Goal: Transaction & Acquisition: Book appointment/travel/reservation

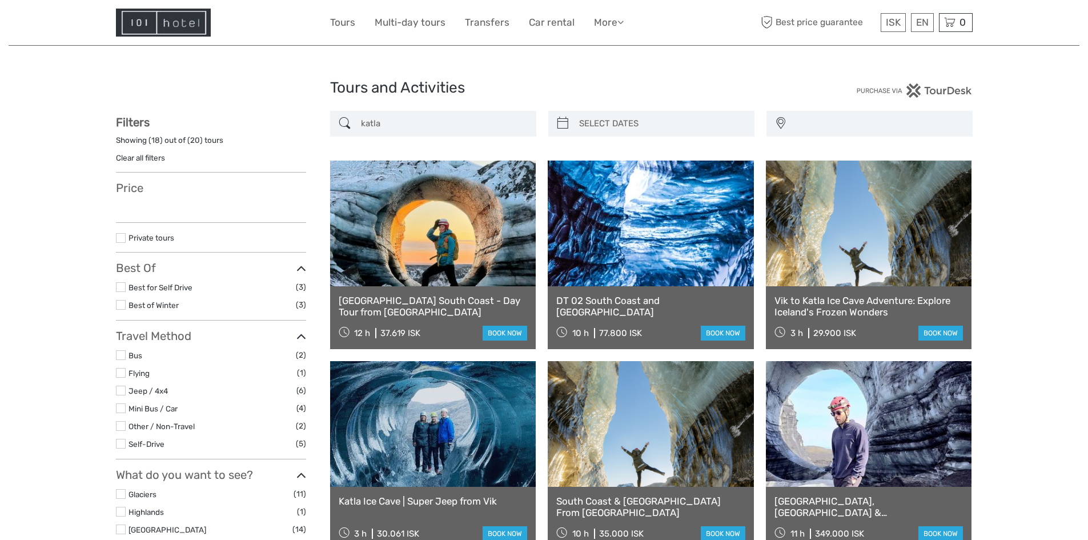
select select
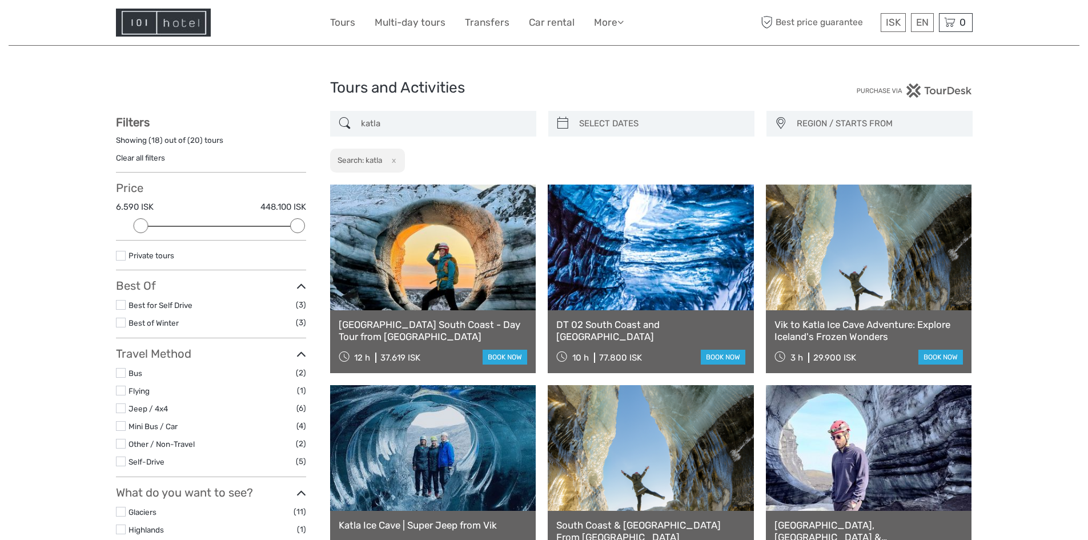
drag, startPoint x: 405, startPoint y: 121, endPoint x: 321, endPoint y: 121, distance: 84.0
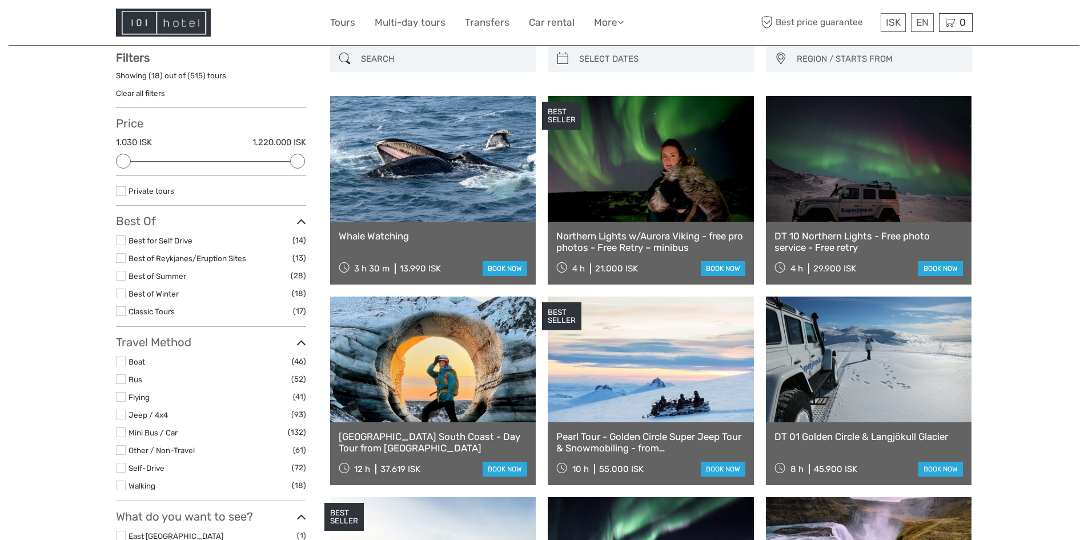
scroll to position [65, 0]
click at [118, 394] on label at bounding box center [121, 396] width 10 height 10
click at [0, 0] on input "checkbox" at bounding box center [0, 0] width 0 height 0
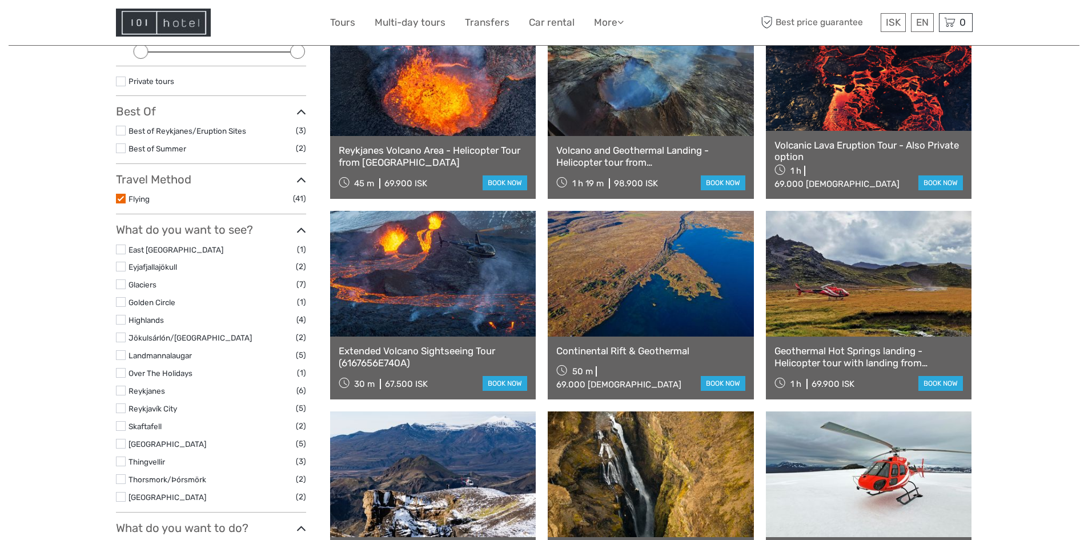
scroll to position [65, 0]
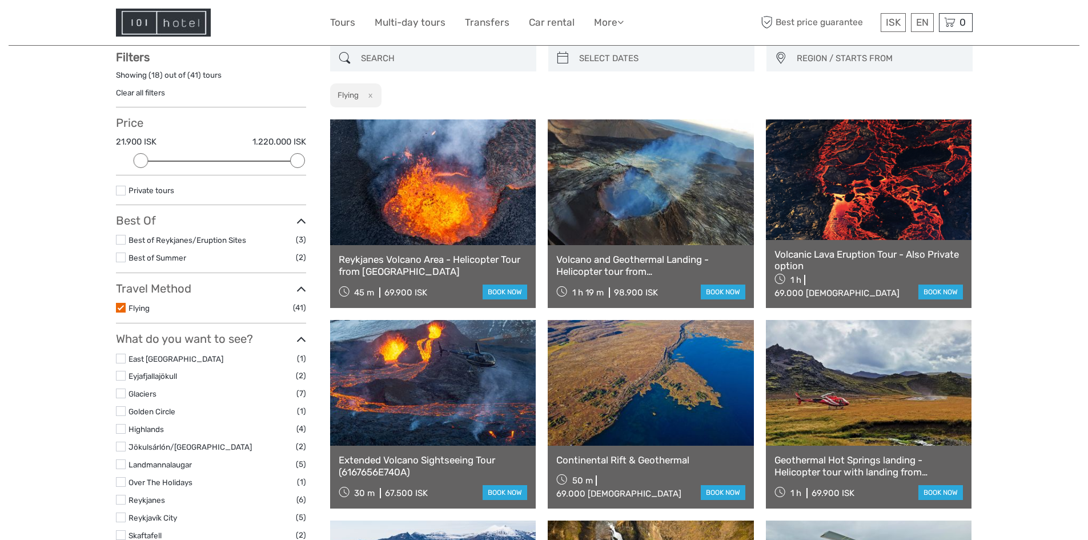
click at [122, 307] on label at bounding box center [121, 308] width 10 height 10
click at [0, 0] on input "checkbox" at bounding box center [0, 0] width 0 height 0
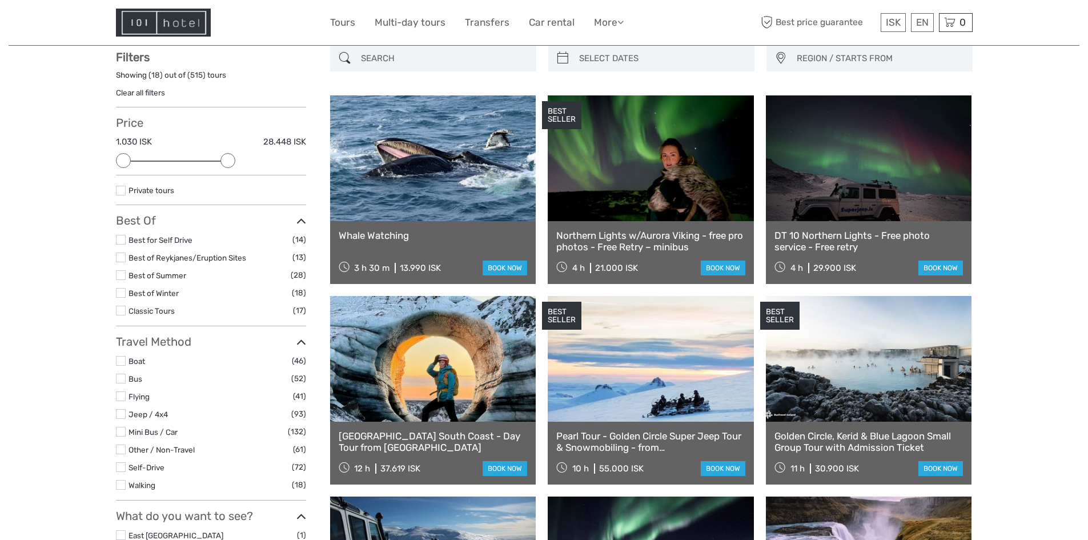
drag, startPoint x: 299, startPoint y: 161, endPoint x: 223, endPoint y: 165, distance: 75.5
click at [223, 165] on div at bounding box center [228, 160] width 15 height 15
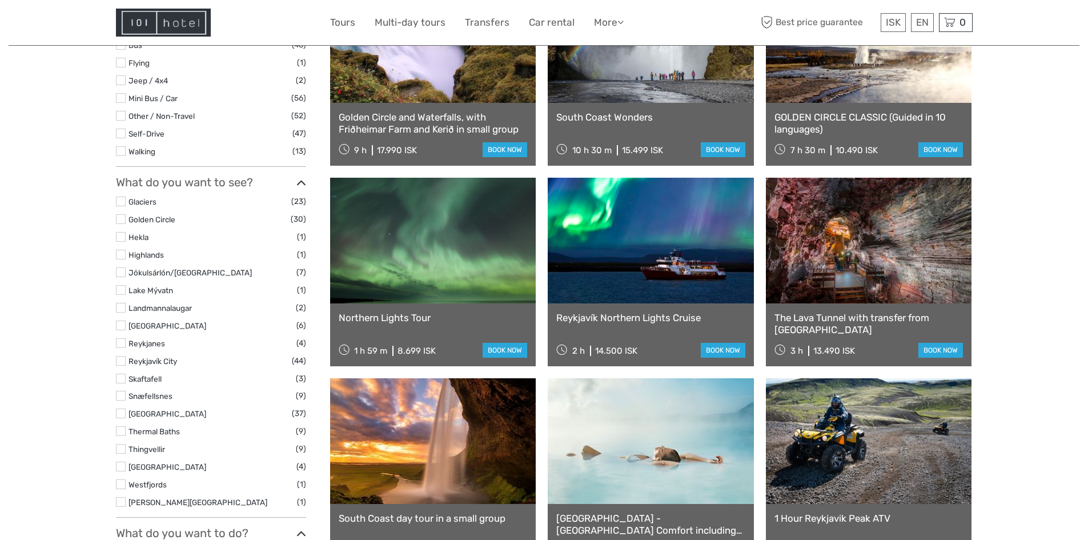
scroll to position [465, 0]
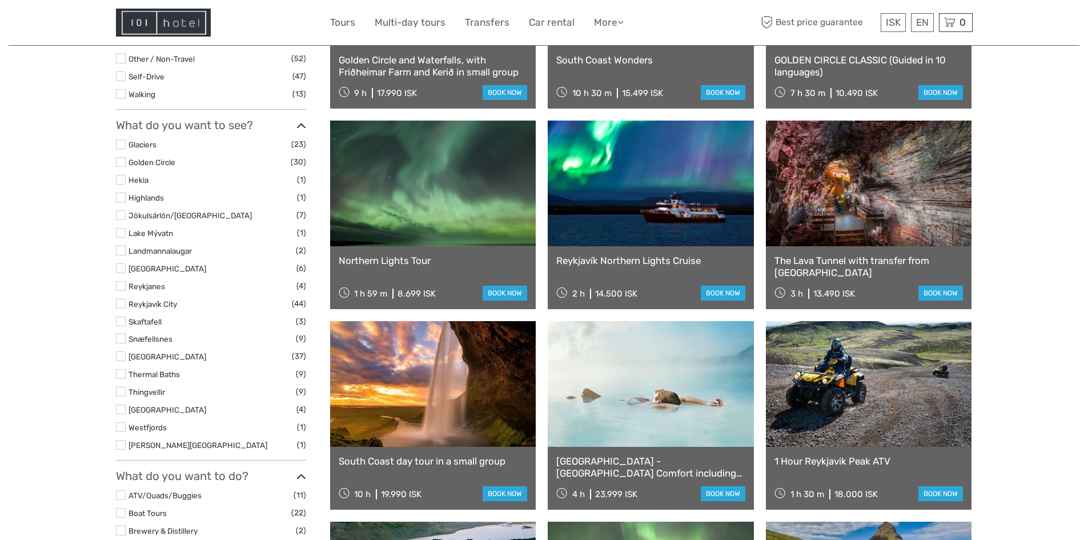
click at [120, 340] on label at bounding box center [121, 339] width 10 height 10
click at [0, 0] on input "checkbox" at bounding box center [0, 0] width 0 height 0
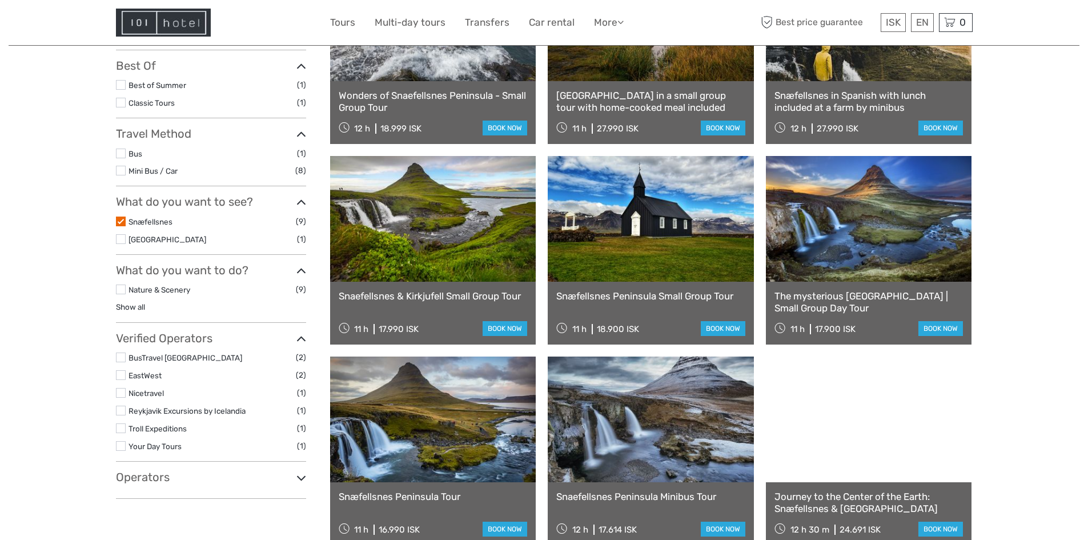
scroll to position [179, 0]
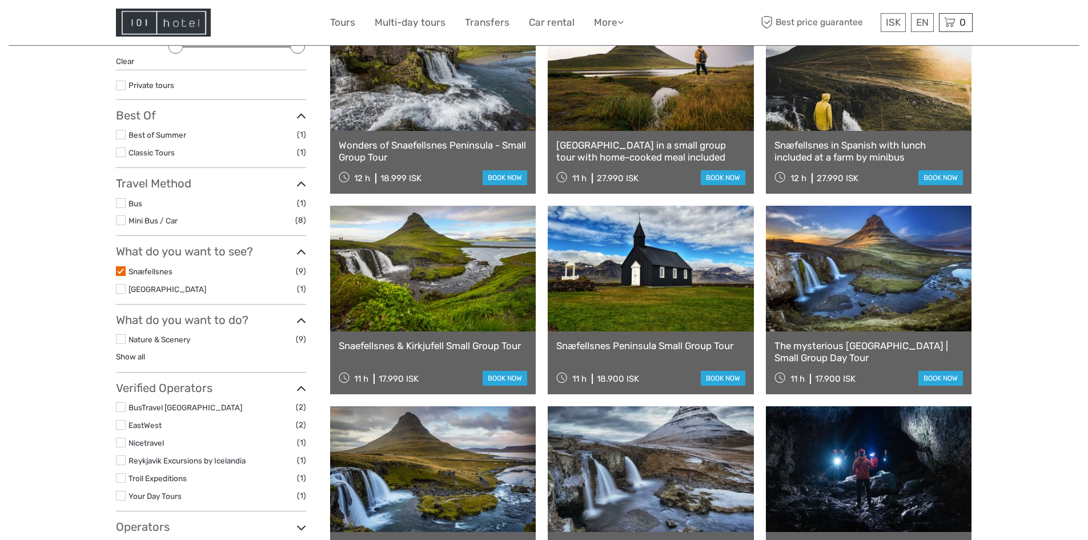
click at [120, 271] on label at bounding box center [121, 271] width 10 height 10
click at [0, 0] on input "checkbox" at bounding box center [0, 0] width 0 height 0
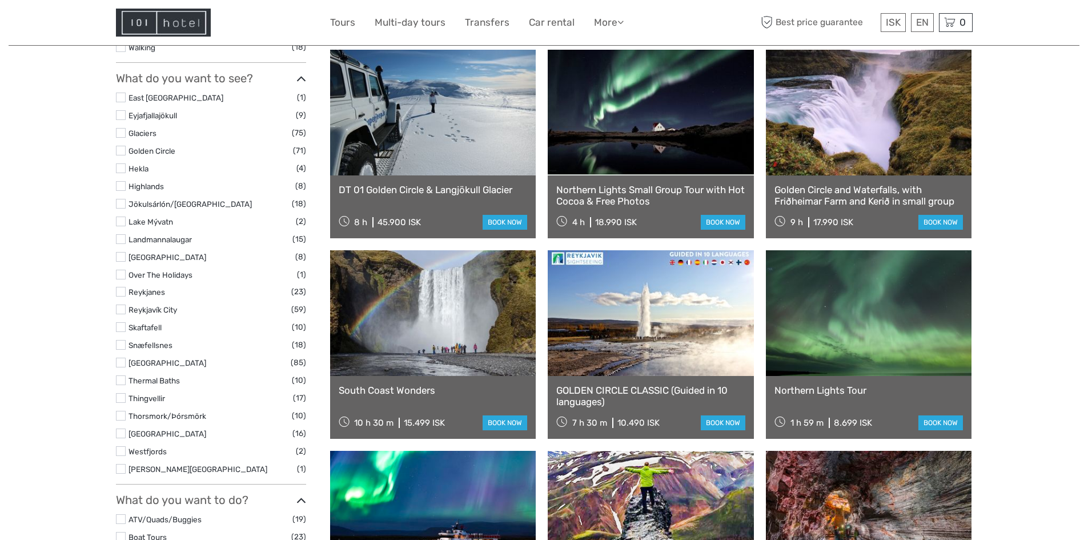
scroll to position [522, 0]
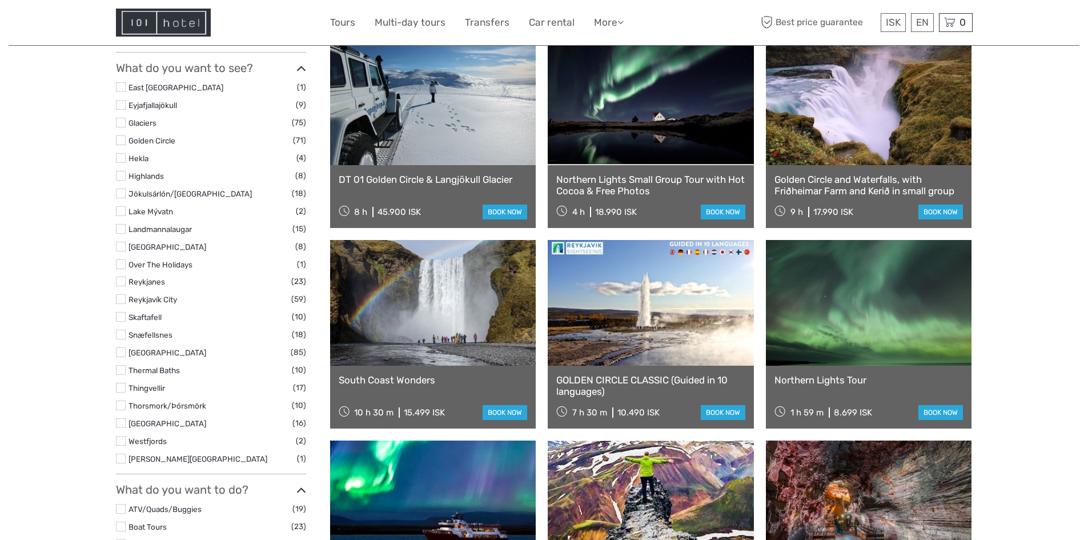
click at [119, 460] on label at bounding box center [121, 459] width 10 height 10
click at [0, 0] on input "checkbox" at bounding box center [0, 0] width 0 height 0
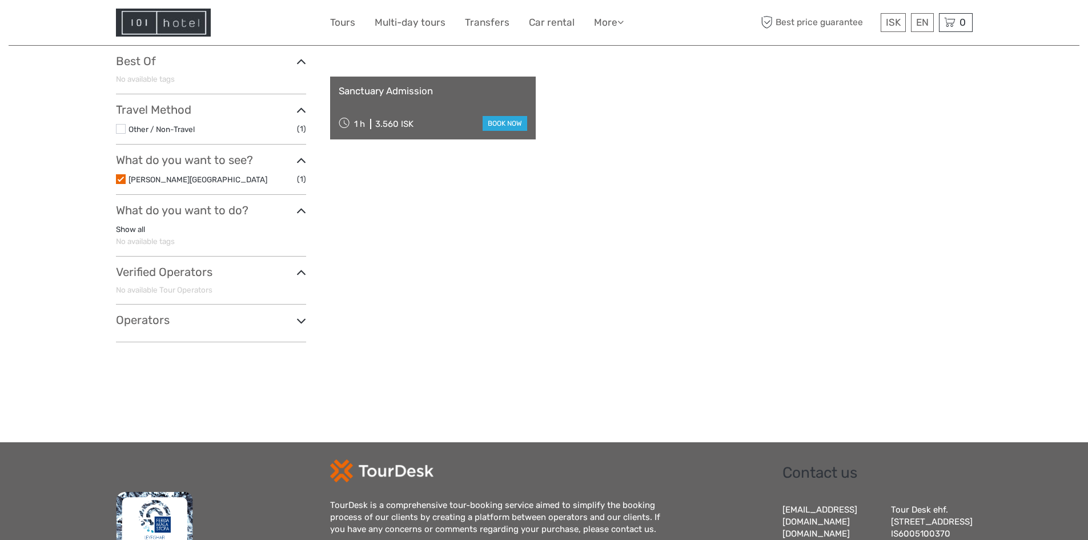
scroll to position [237, 0]
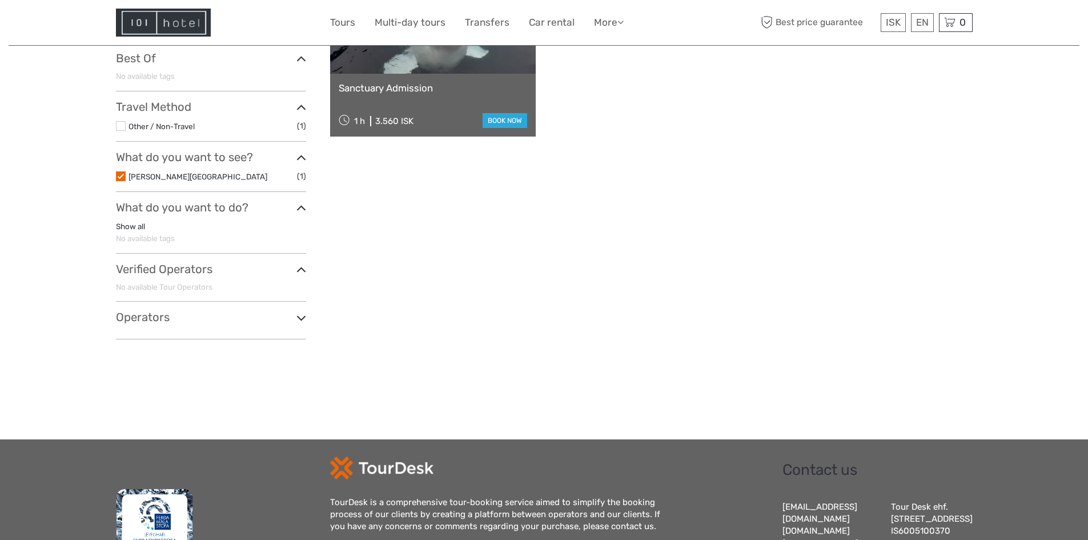
click at [119, 178] on label at bounding box center [121, 176] width 10 height 10
click at [0, 0] on input "checkbox" at bounding box center [0, 0] width 0 height 0
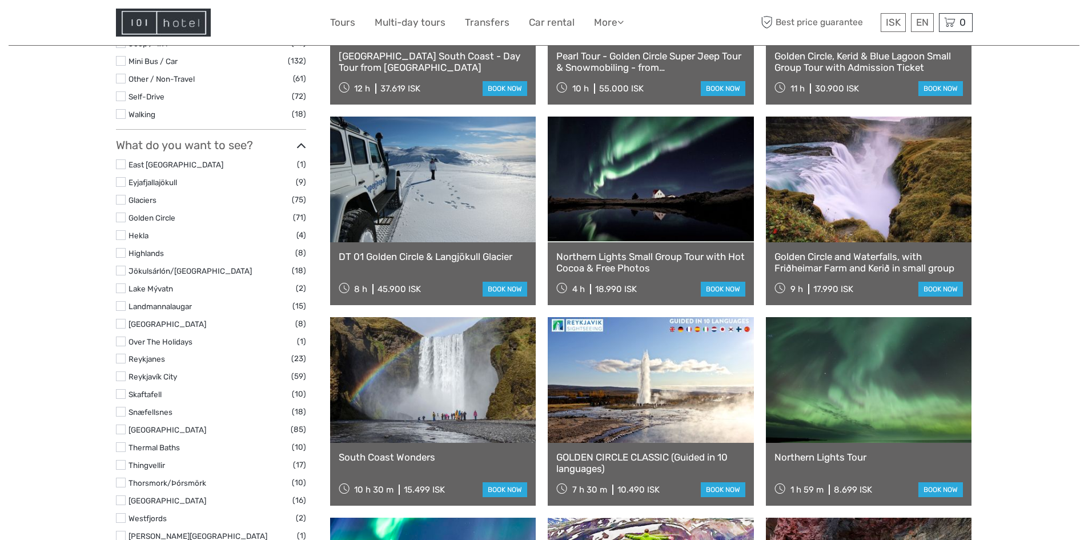
scroll to position [465, 0]
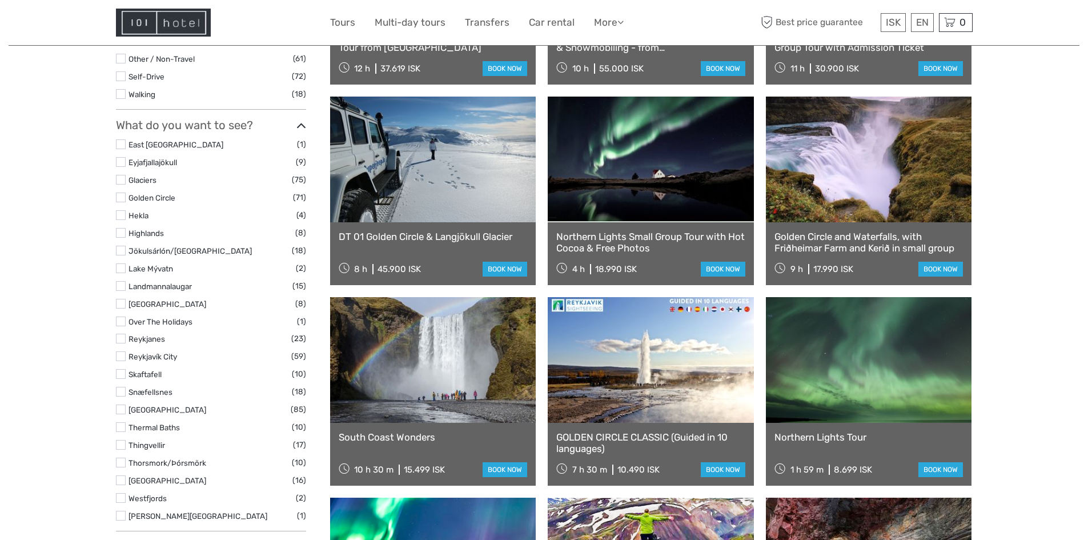
click at [123, 162] on label at bounding box center [121, 162] width 10 height 10
click at [0, 0] on input "checkbox" at bounding box center [0, 0] width 0 height 0
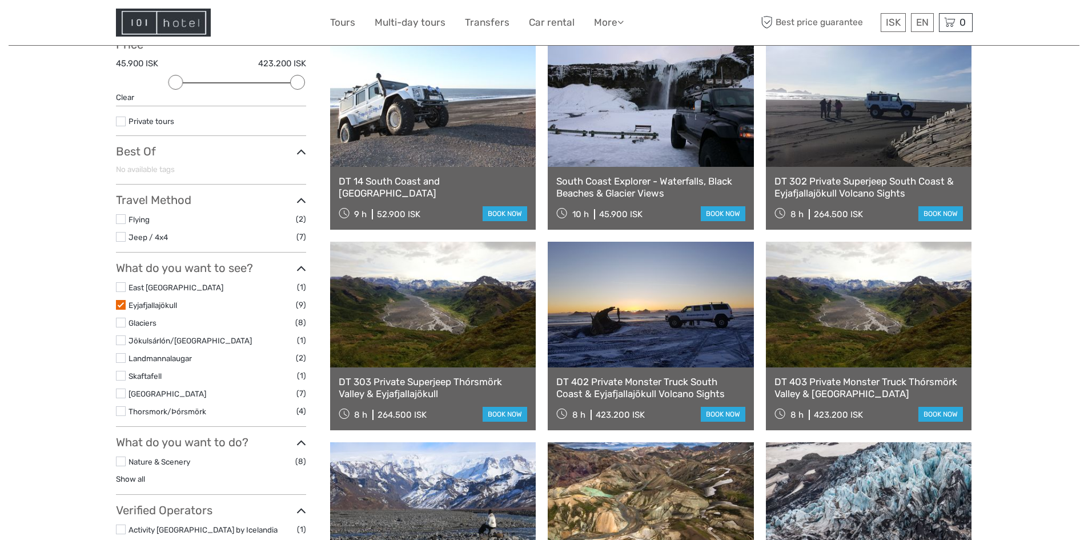
scroll to position [122, 0]
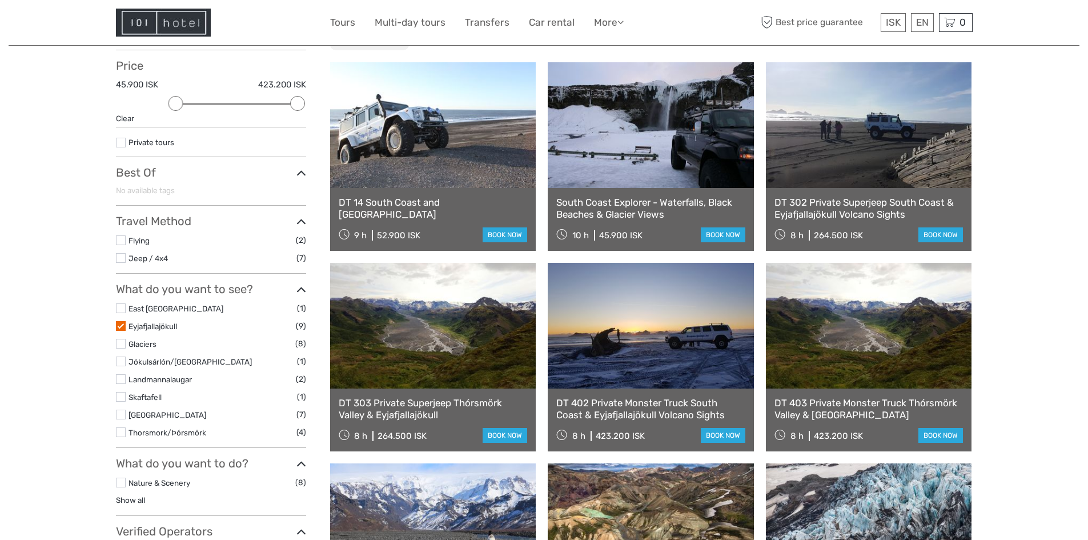
click at [121, 325] on label at bounding box center [121, 326] width 10 height 10
click at [0, 0] on input "checkbox" at bounding box center [0, 0] width 0 height 0
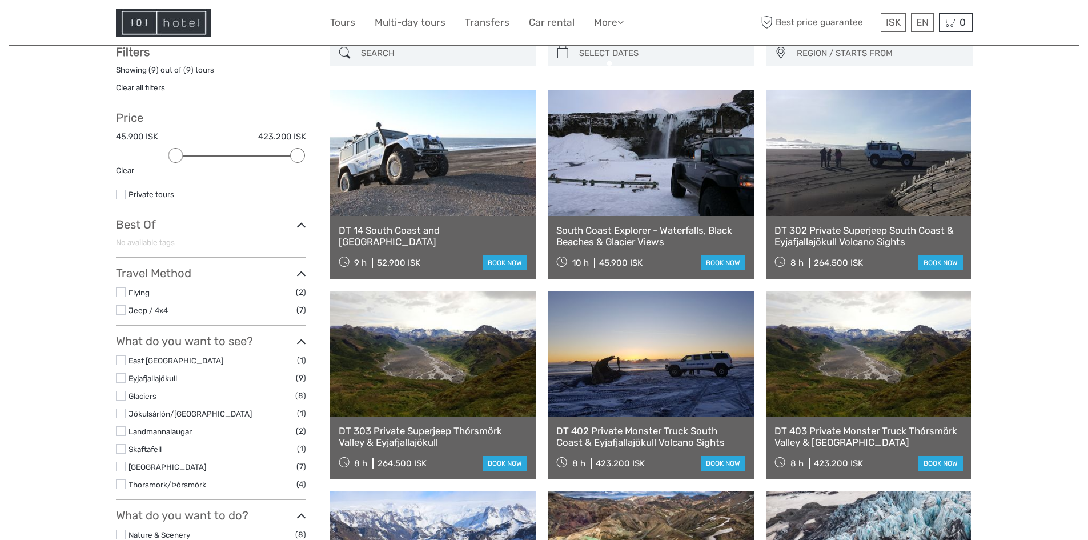
scroll to position [65, 0]
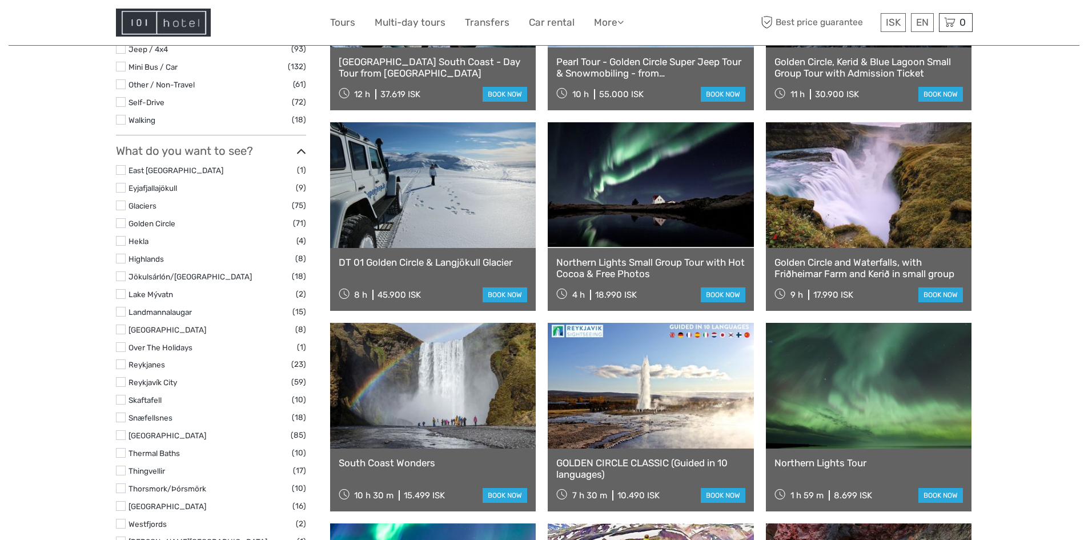
scroll to position [465, 0]
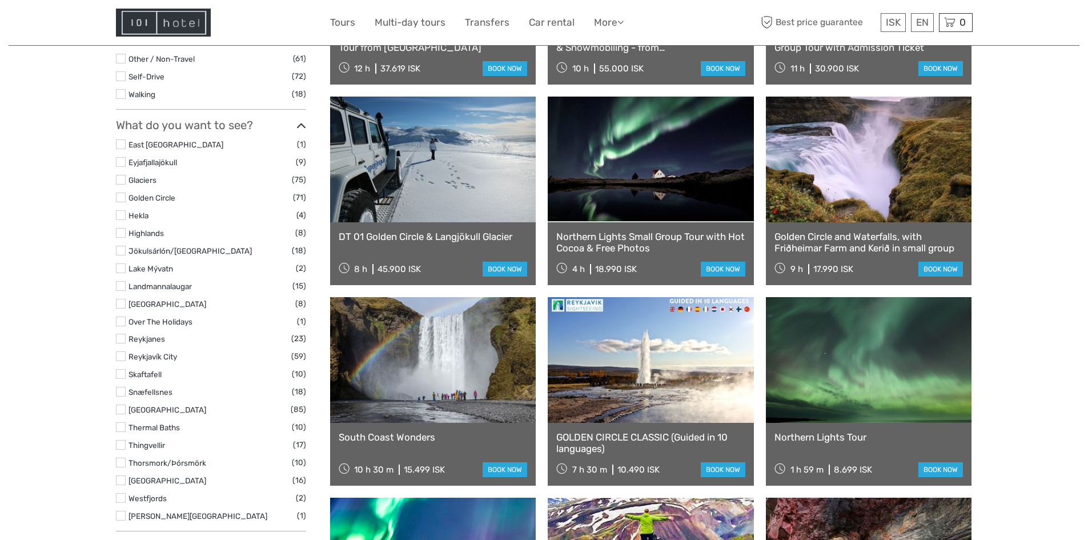
click at [121, 287] on label at bounding box center [121, 286] width 10 height 10
click at [0, 0] on input "checkbox" at bounding box center [0, 0] width 0 height 0
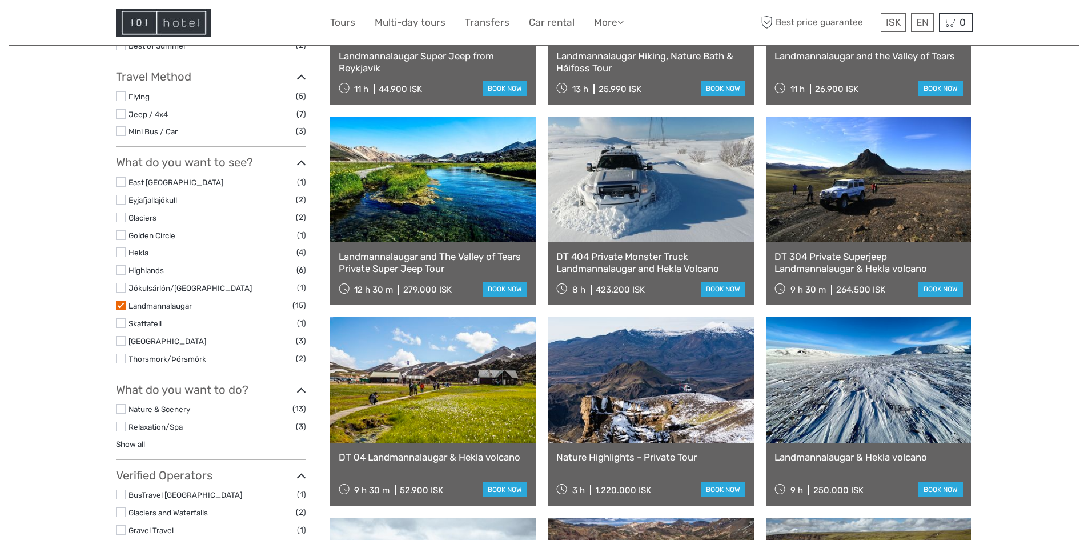
scroll to position [294, 0]
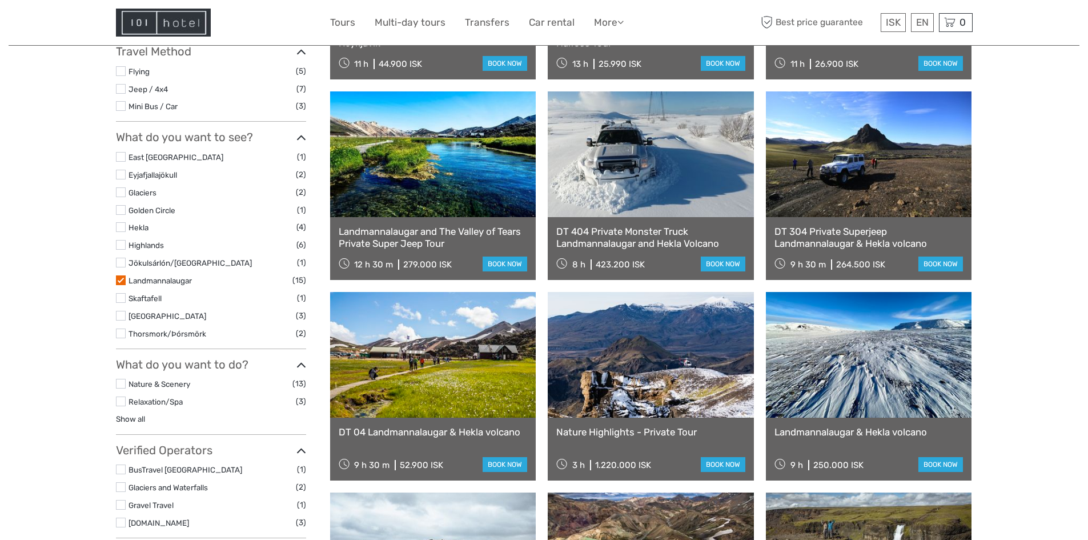
click at [121, 280] on label at bounding box center [121, 280] width 10 height 10
click at [0, 0] on input "checkbox" at bounding box center [0, 0] width 0 height 0
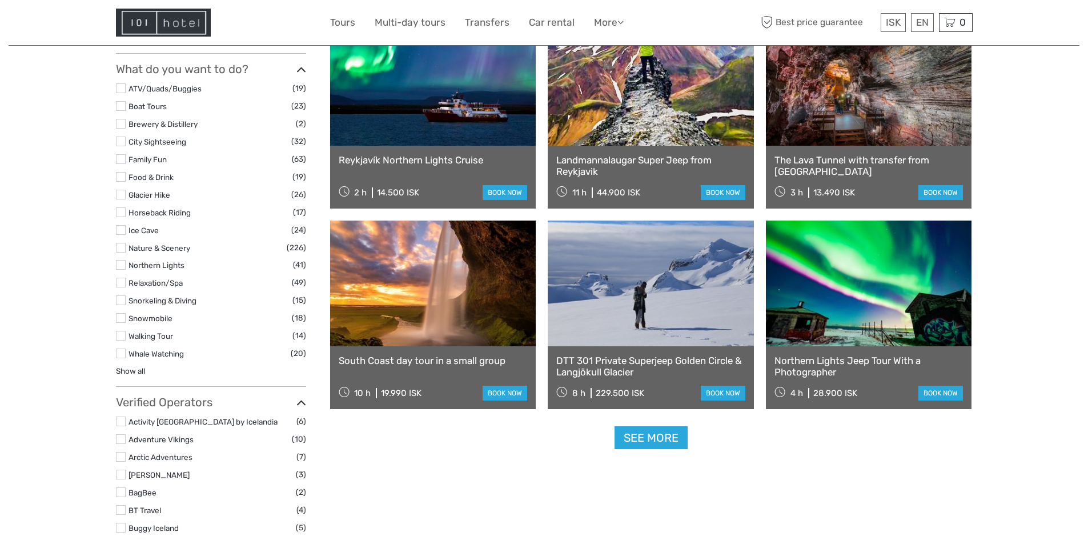
scroll to position [922, 0]
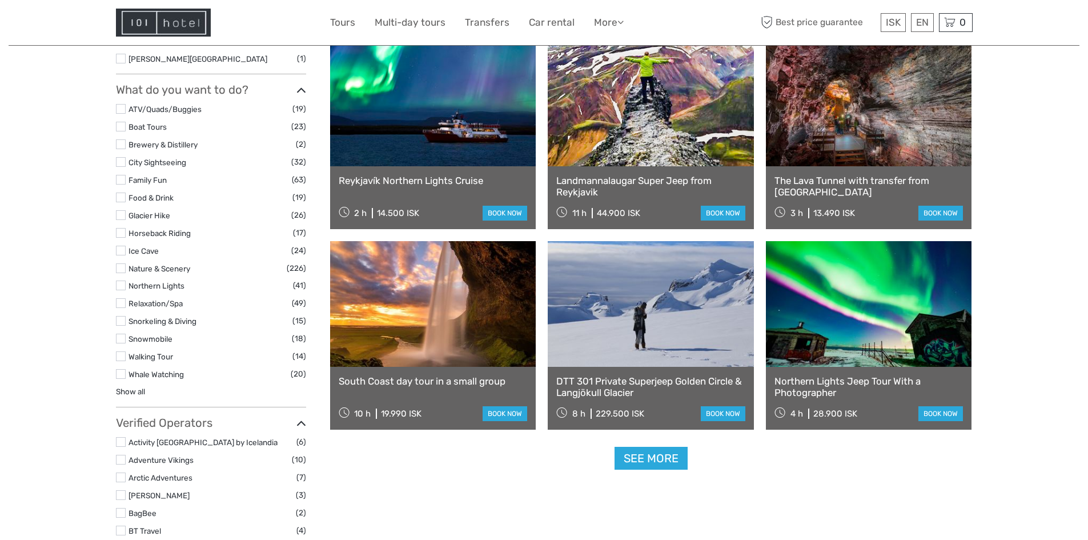
click at [122, 250] on label at bounding box center [121, 251] width 10 height 10
click at [0, 0] on input "checkbox" at bounding box center [0, 0] width 0 height 0
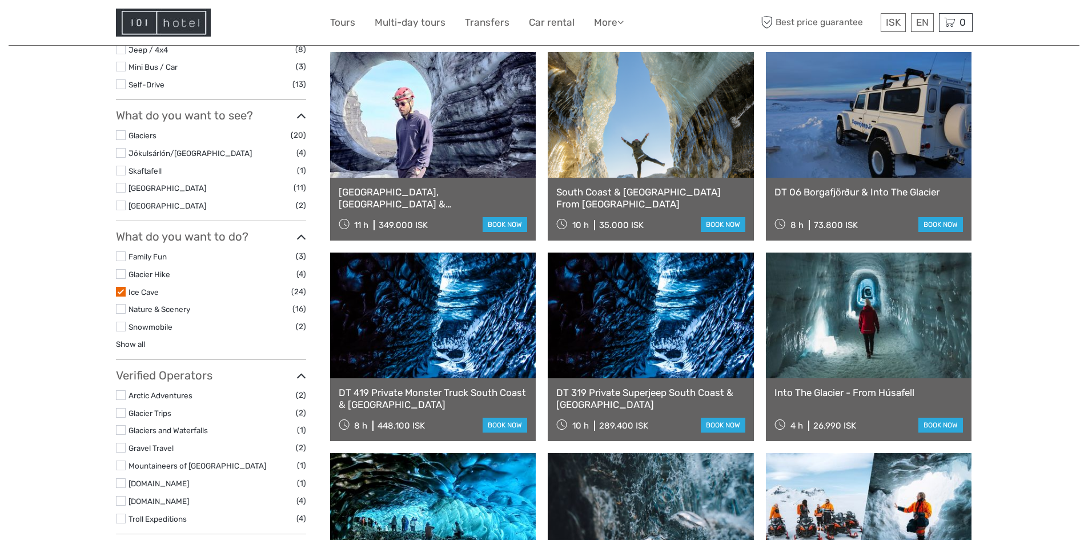
scroll to position [294, 0]
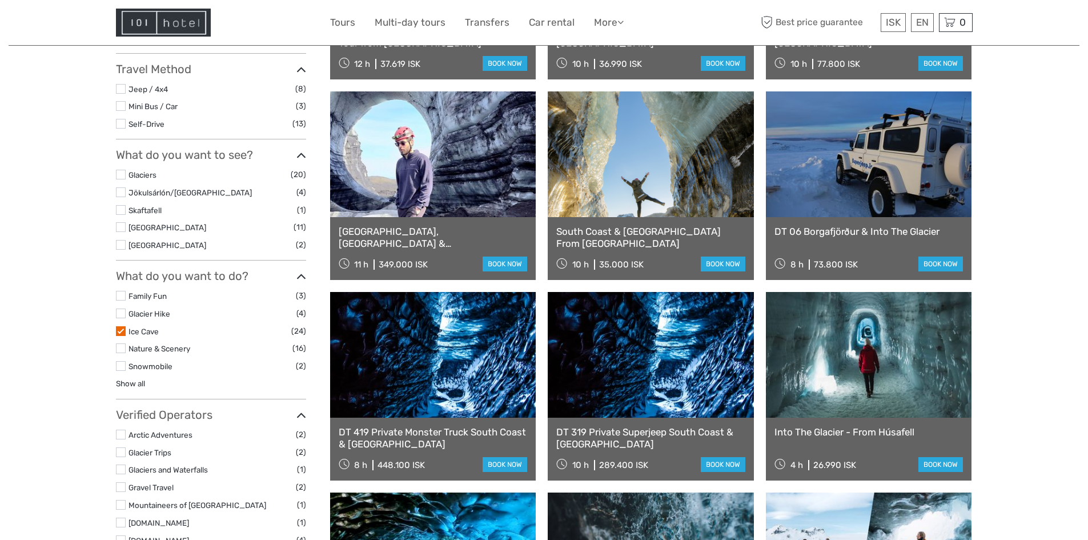
click at [118, 333] on label at bounding box center [121, 331] width 10 height 10
click at [0, 0] on input "checkbox" at bounding box center [0, 0] width 0 height 0
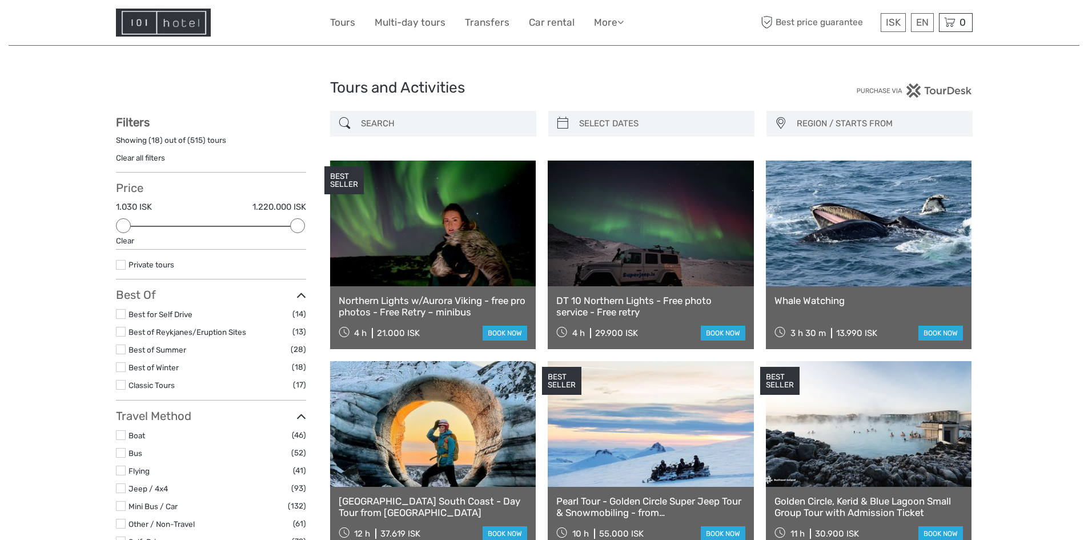
click at [434, 127] on input "search" at bounding box center [443, 124] width 174 height 20
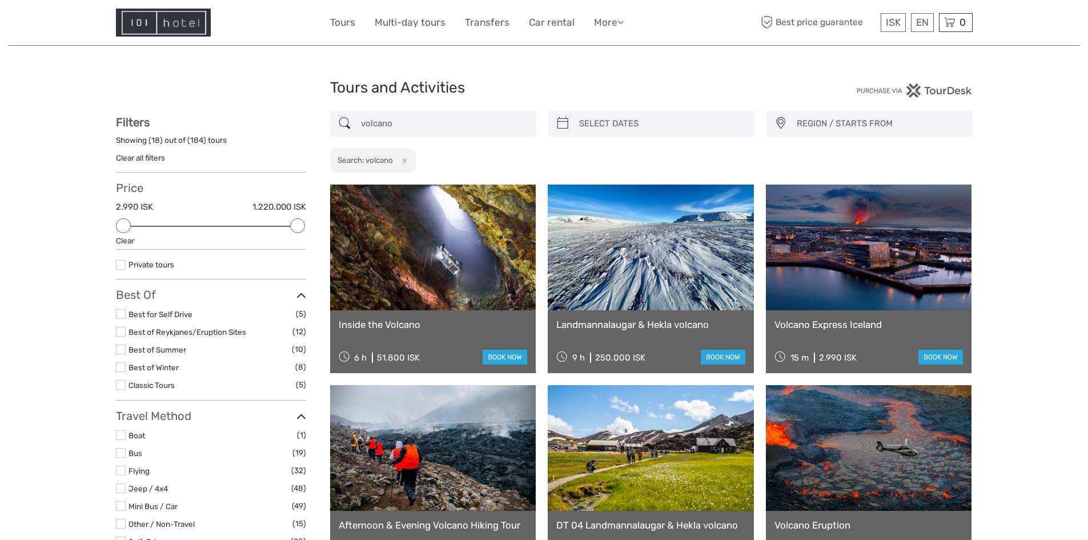
type input "volcano"
click at [455, 251] on link at bounding box center [433, 248] width 206 height 126
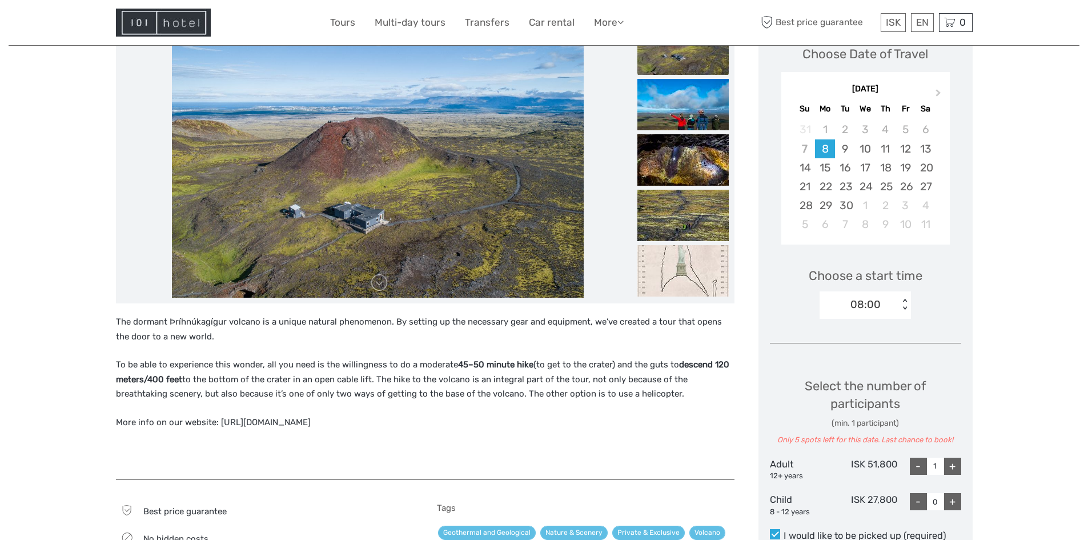
scroll to position [114, 0]
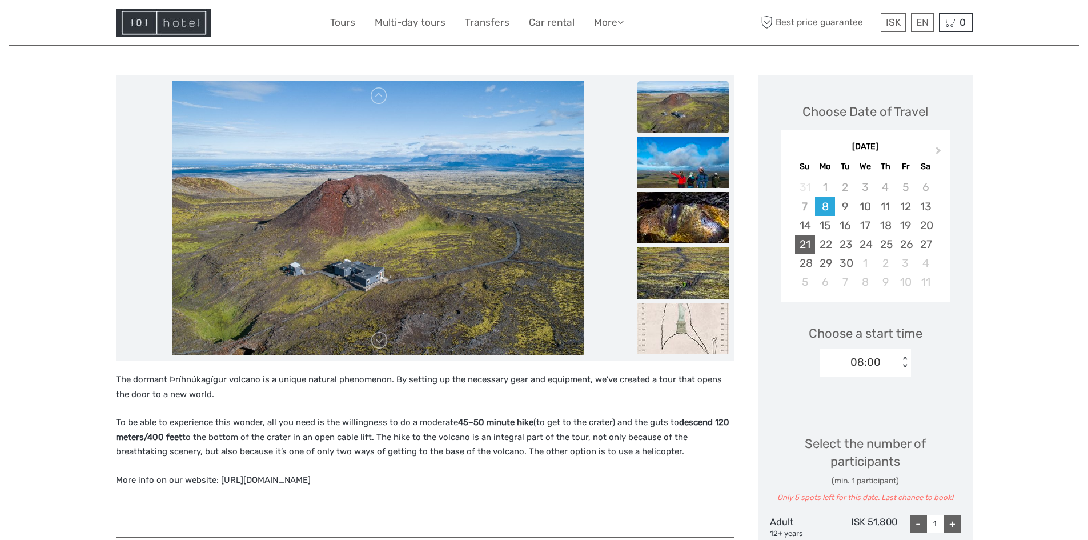
click at [802, 243] on div "21" at bounding box center [805, 244] width 20 height 19
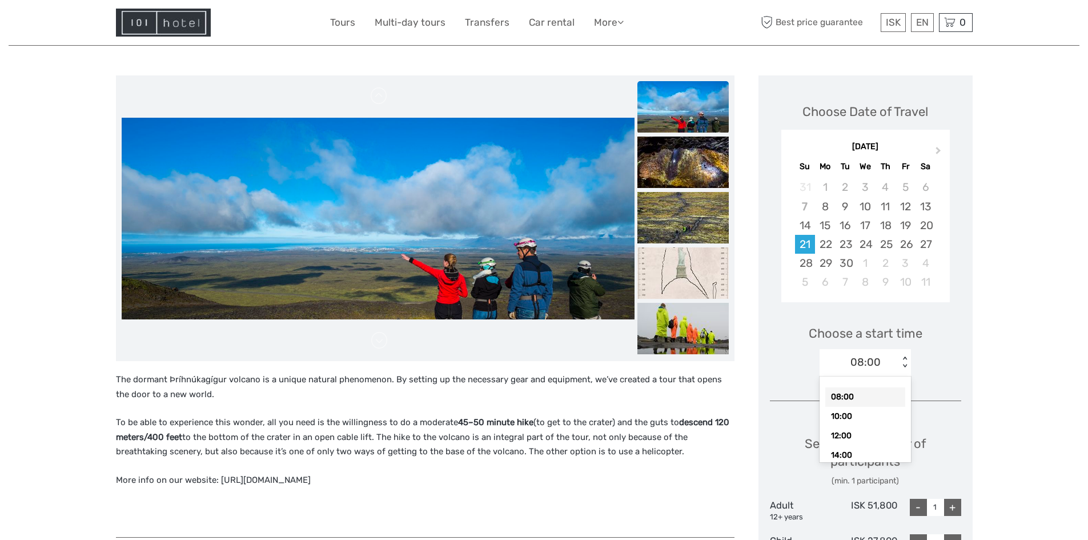
click at [907, 356] on div "< >" at bounding box center [905, 362] width 10 height 12
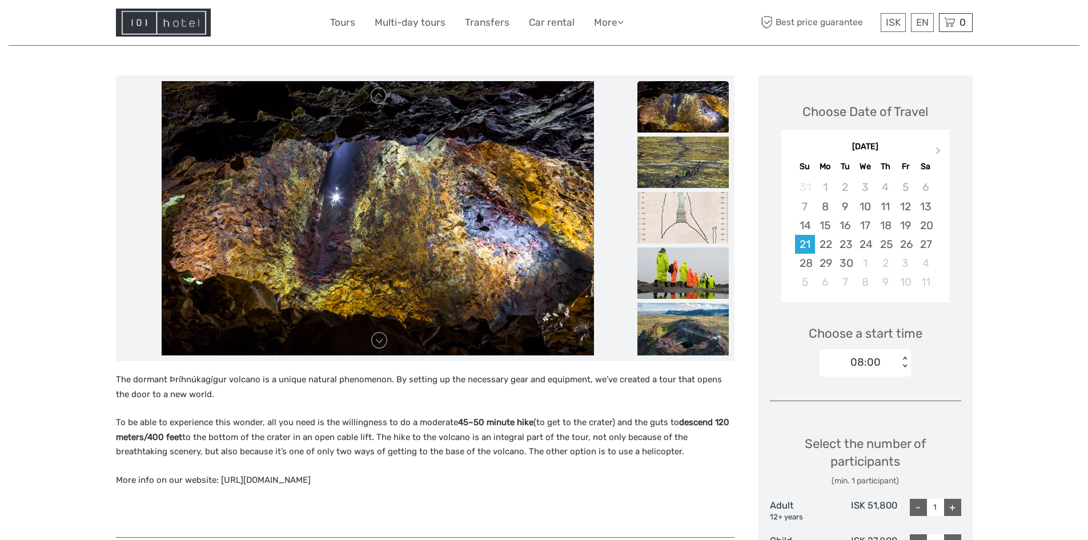
click at [245, 387] on p "The dormant Þríhnúkagígur volcano is a unique natural phenomenon. By setting up…" at bounding box center [425, 386] width 619 height 29
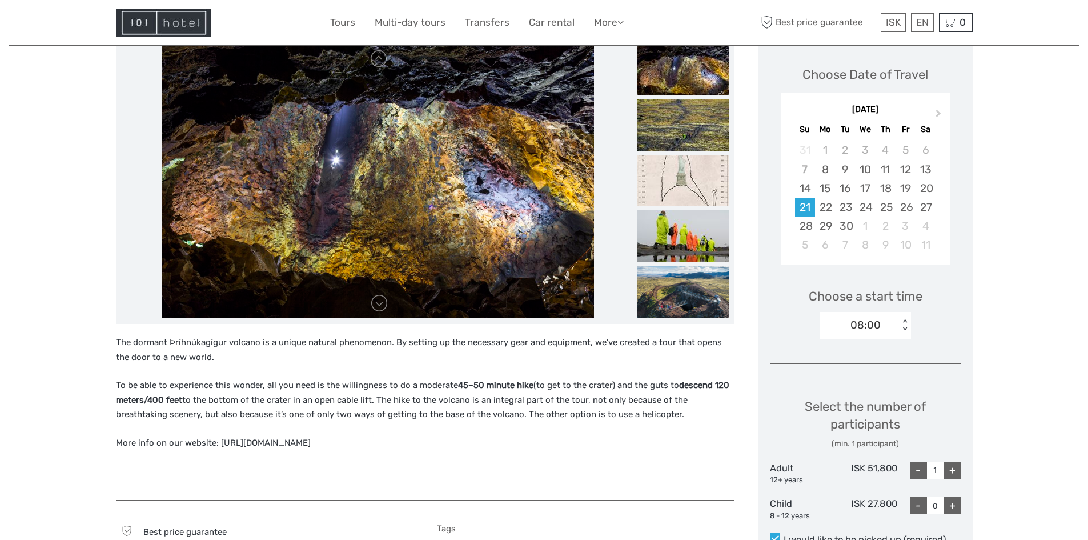
scroll to position [171, 0]
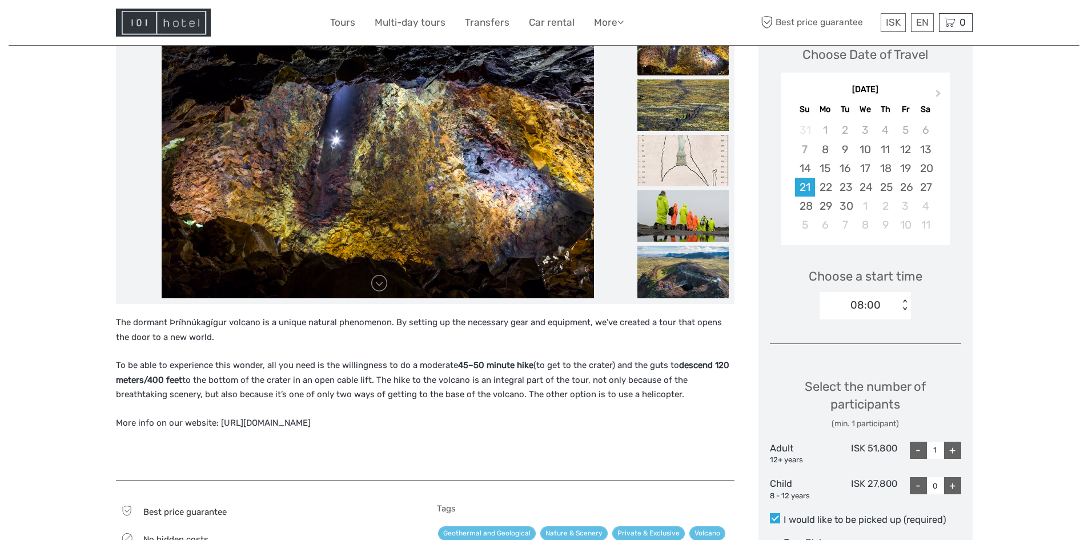
click at [205, 358] on p "To be able to experience this wonder, all you need is the willingness to do a m…" at bounding box center [425, 380] width 619 height 44
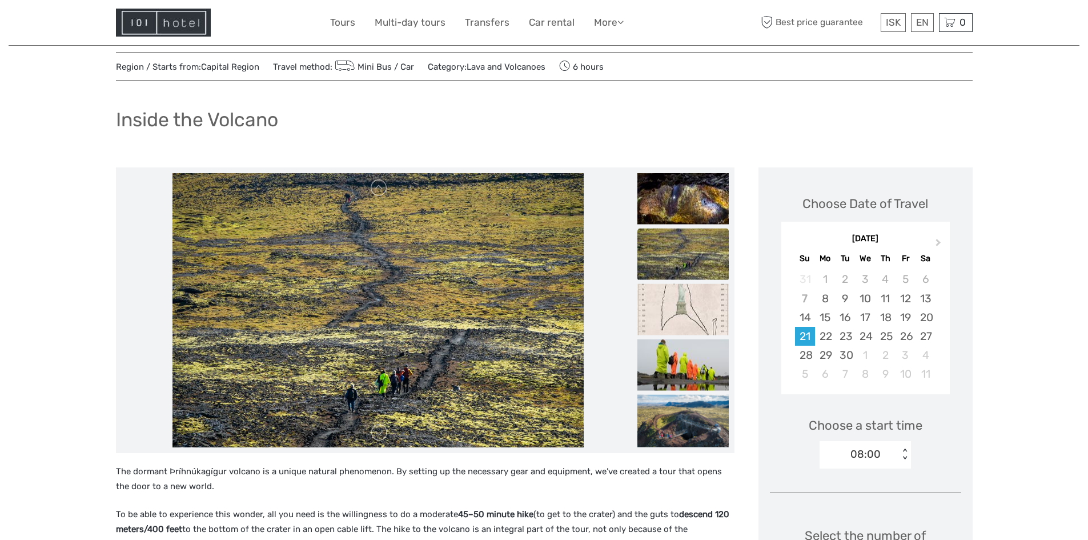
scroll to position [0, 0]
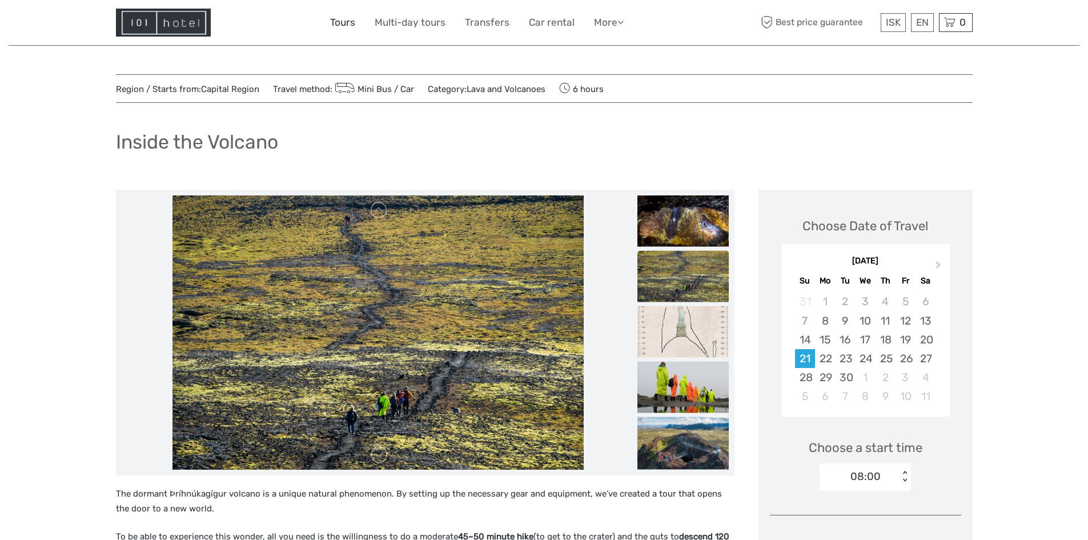
click at [346, 25] on link "Tours" at bounding box center [342, 22] width 25 height 17
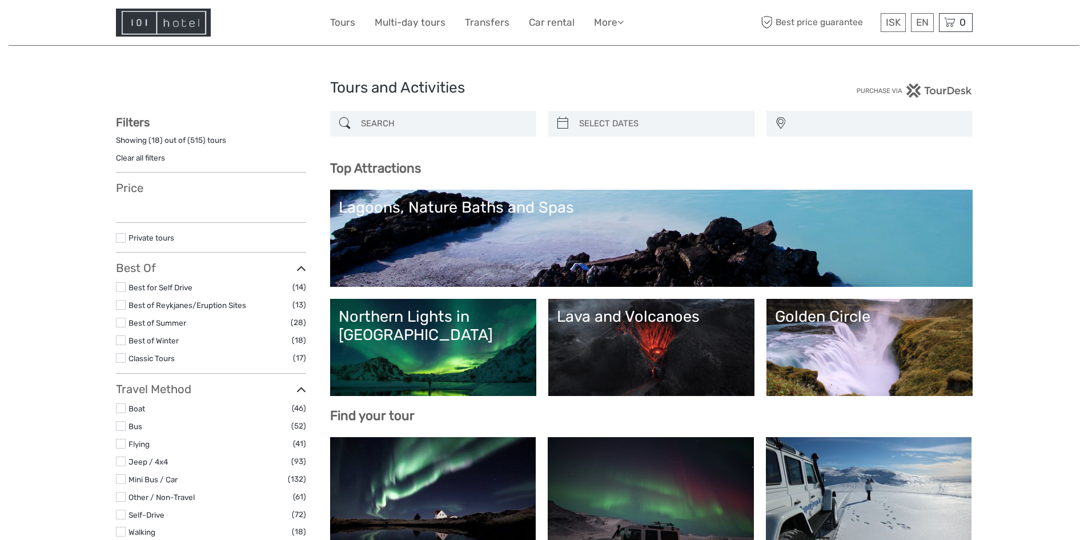
select select
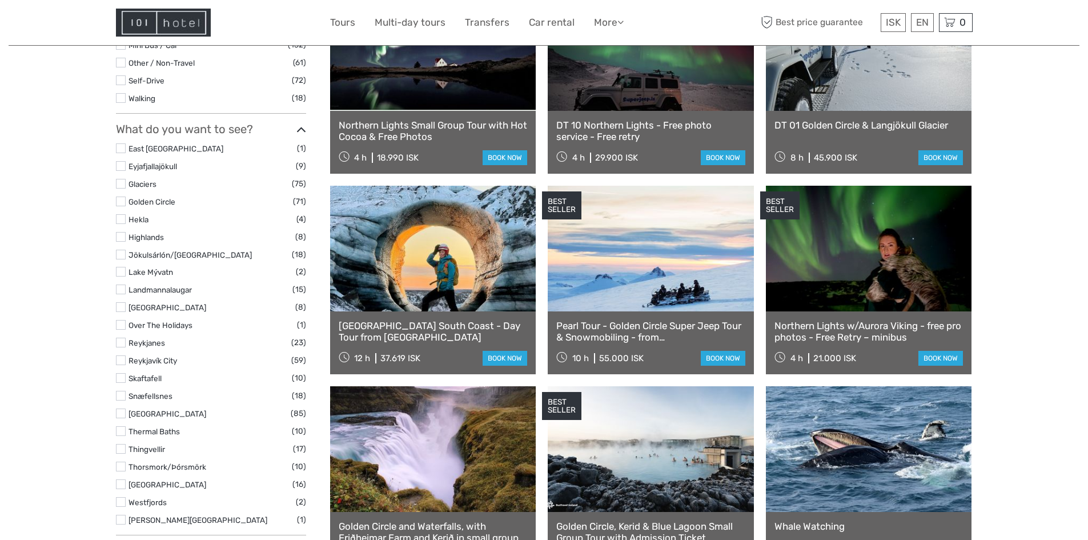
scroll to position [457, 0]
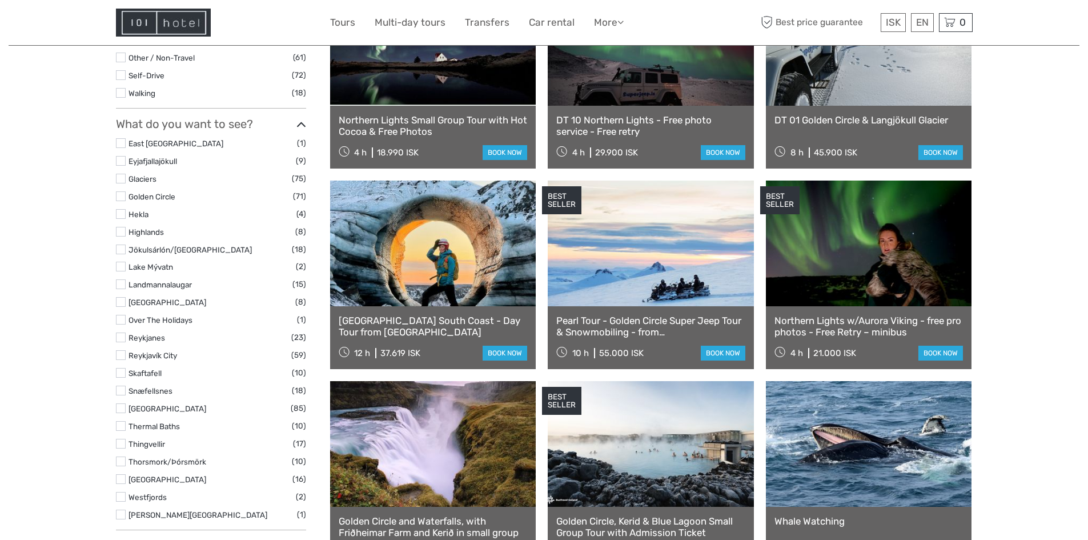
click at [167, 478] on link "West Iceland" at bounding box center [168, 479] width 78 height 9
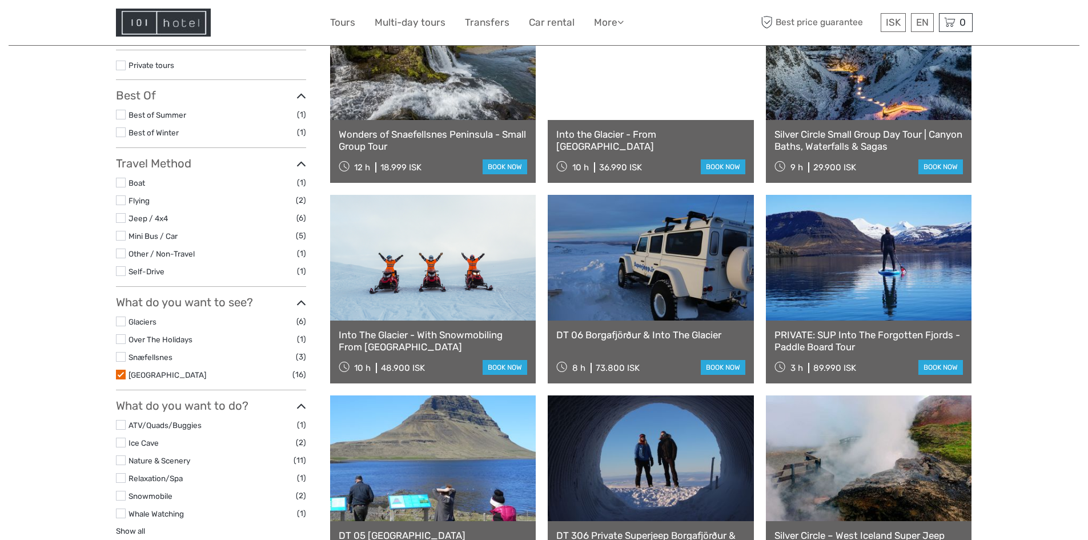
scroll to position [179, 0]
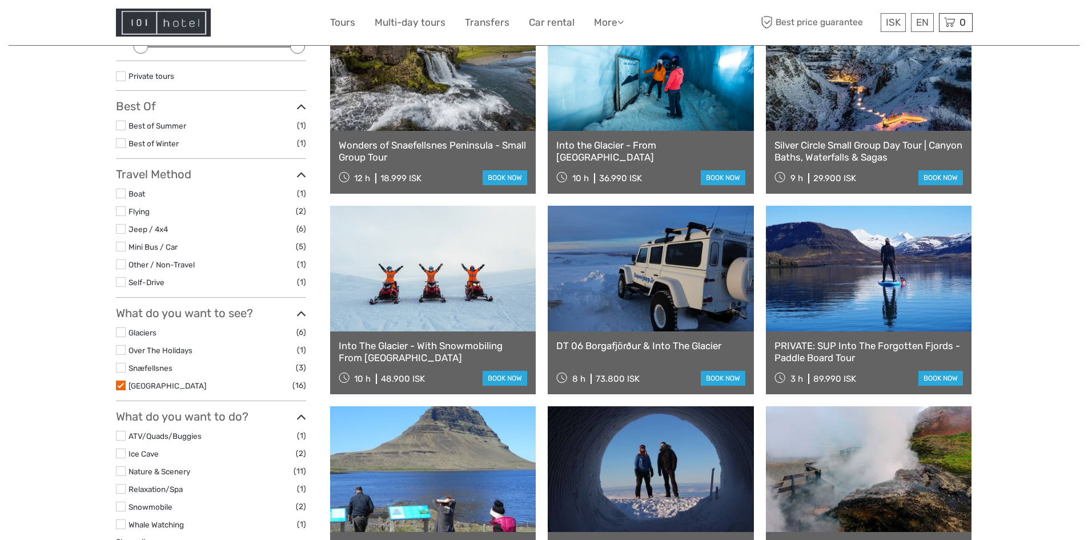
click at [121, 386] on label at bounding box center [121, 385] width 10 height 10
click at [0, 0] on input "checkbox" at bounding box center [0, 0] width 0 height 0
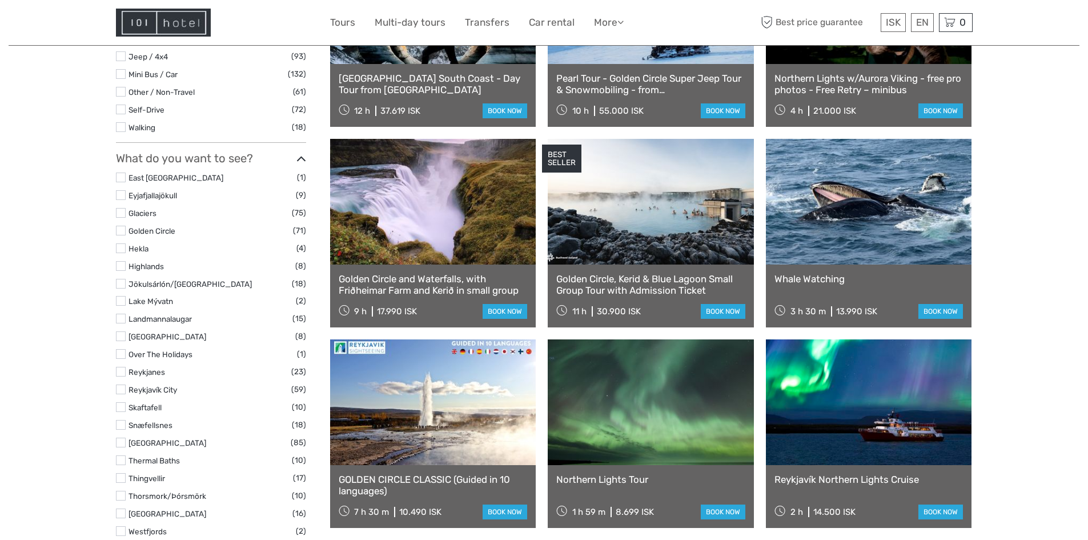
scroll to position [465, 0]
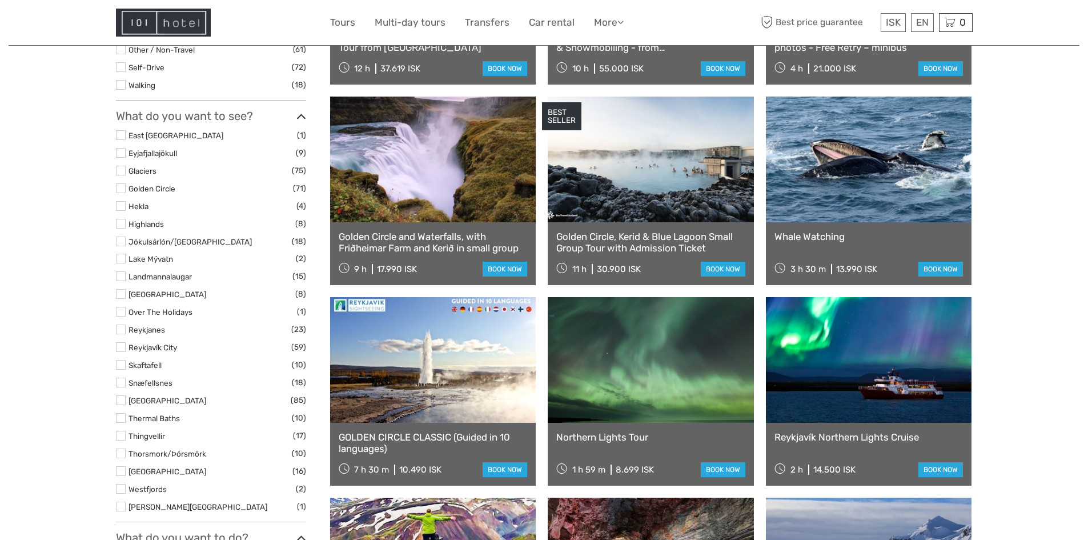
click at [119, 383] on label at bounding box center [121, 383] width 10 height 10
click at [0, 0] on input "checkbox" at bounding box center [0, 0] width 0 height 0
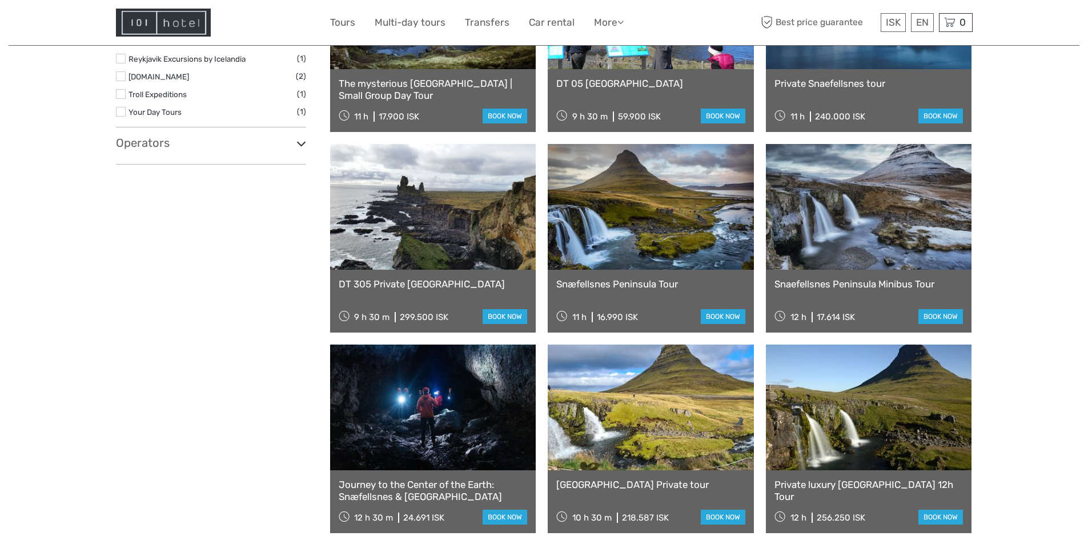
scroll to position [636, 0]
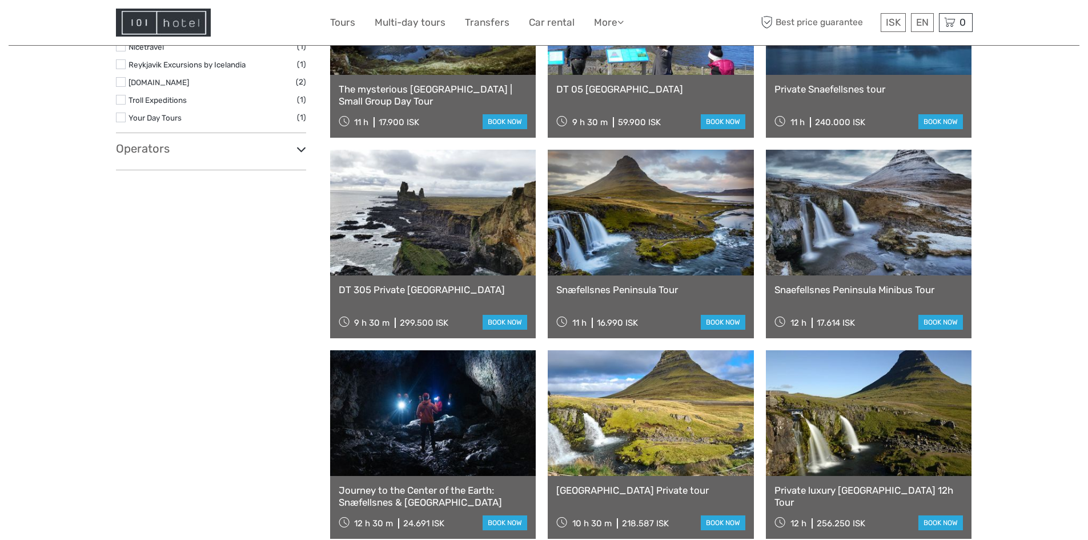
click at [431, 210] on link at bounding box center [433, 213] width 206 height 126
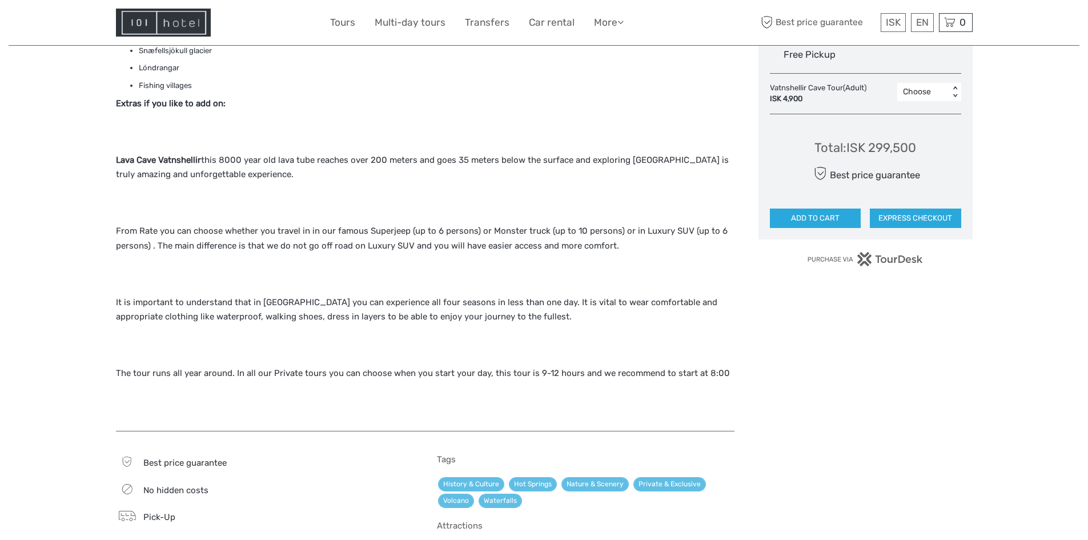
scroll to position [639, 0]
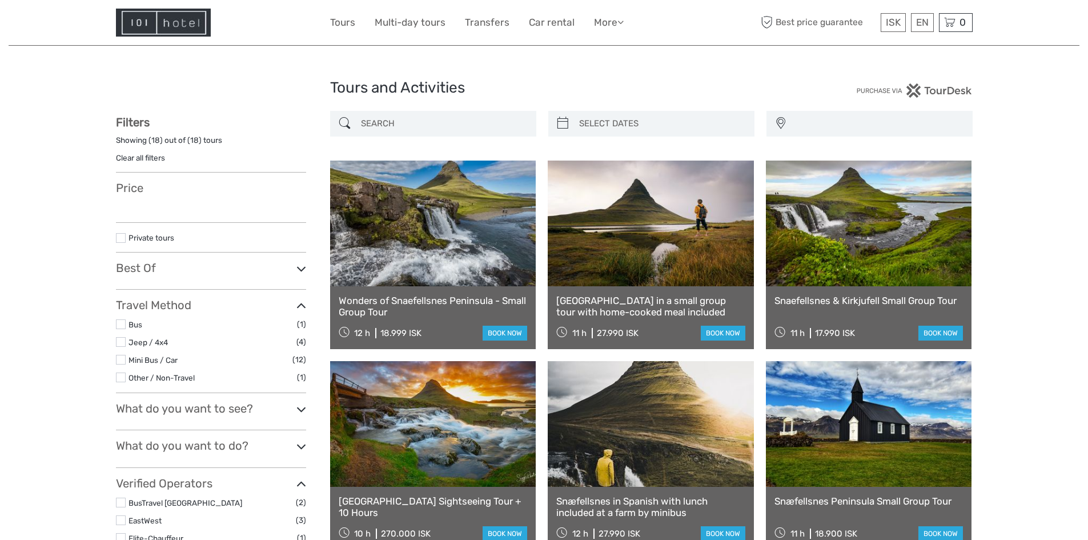
select select
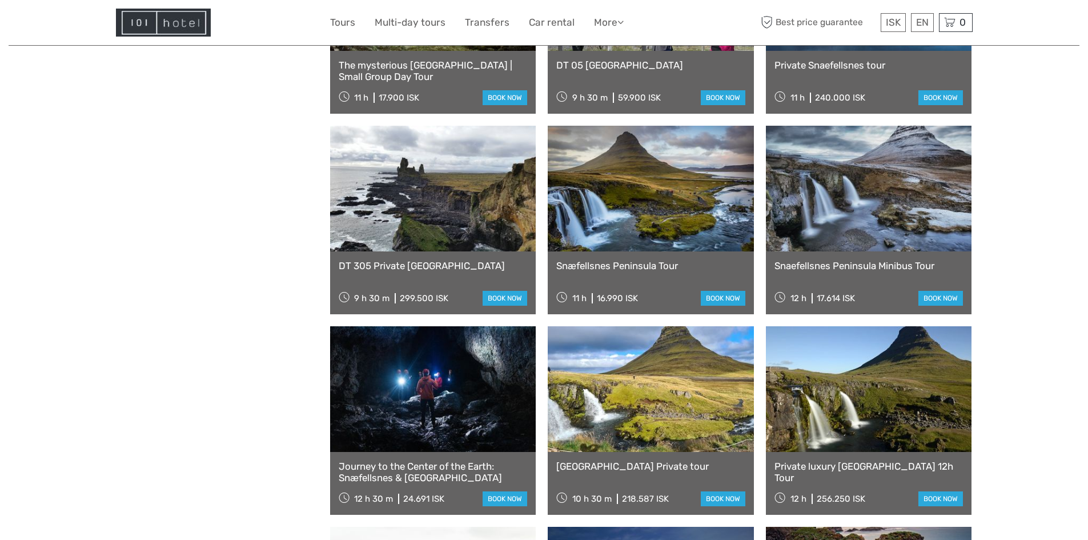
select select
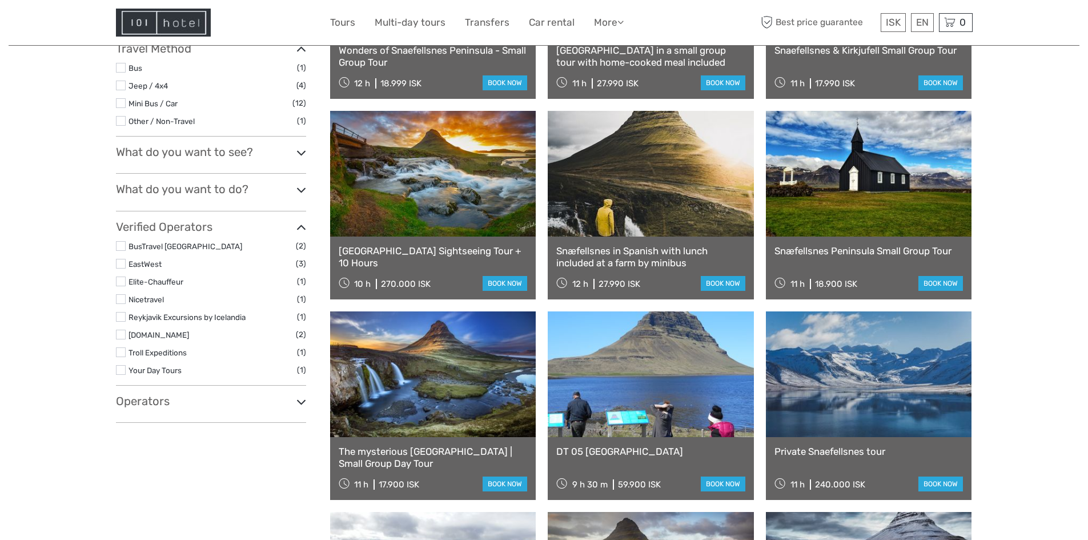
scroll to position [237, 0]
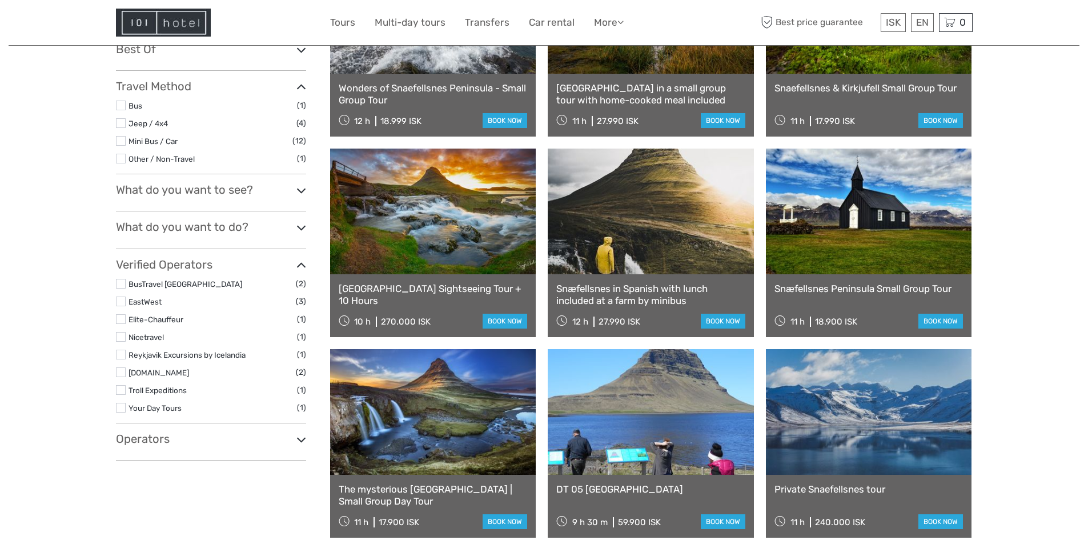
click at [356, 239] on link at bounding box center [433, 212] width 206 height 126
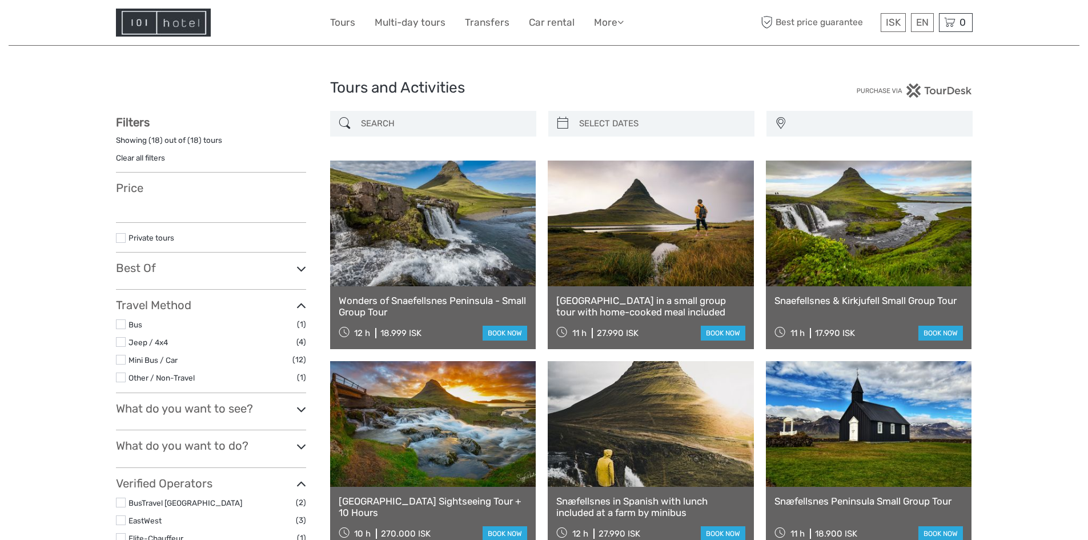
select select
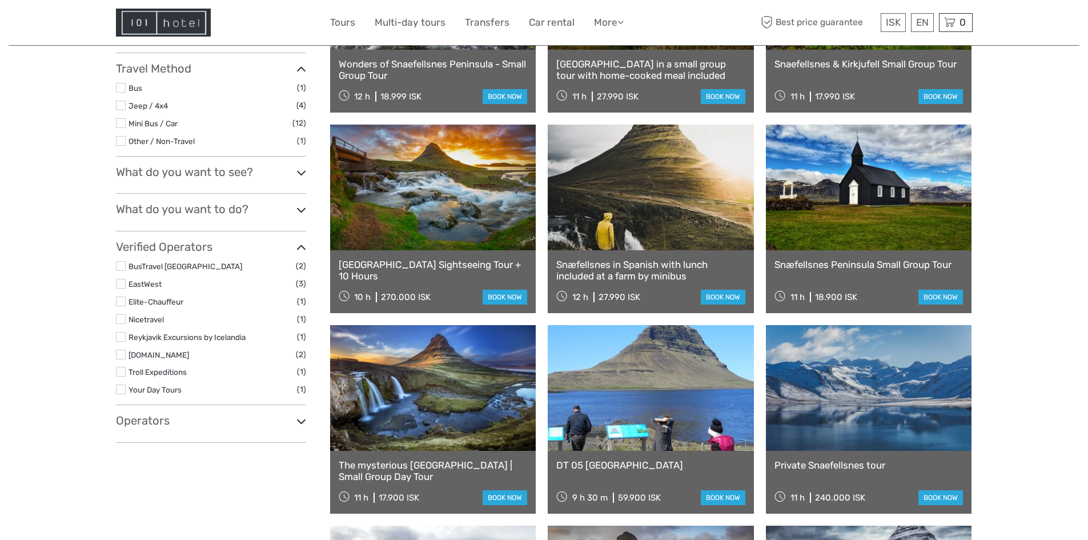
select select
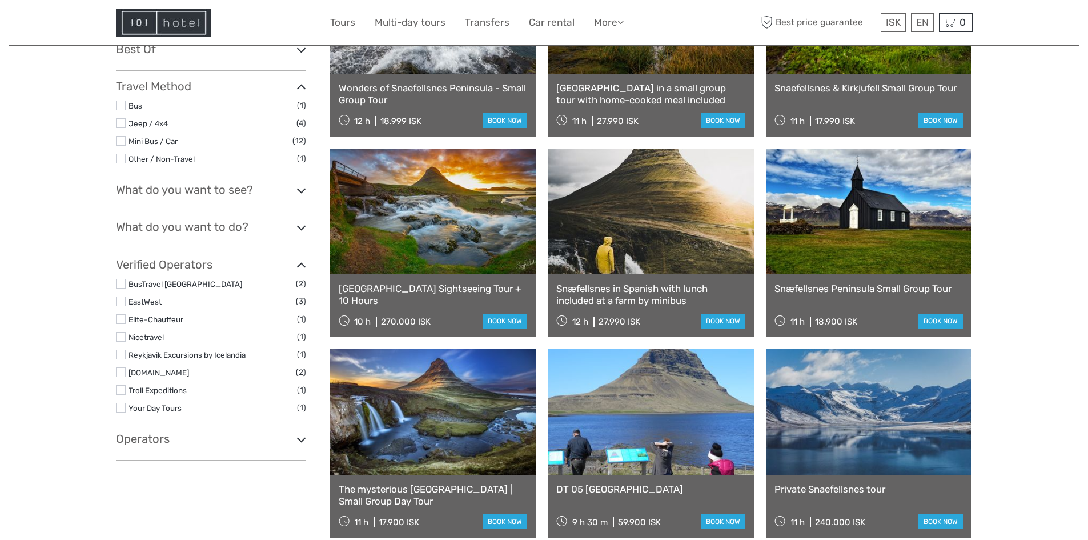
scroll to position [0, 0]
click at [813, 281] on div "Snæfellsnes Peninsula Small Group Tour 11 h 18.900 ISK book now" at bounding box center [869, 305] width 206 height 63
click at [811, 255] on link at bounding box center [869, 212] width 206 height 126
